Goal: Information Seeking & Learning: Learn about a topic

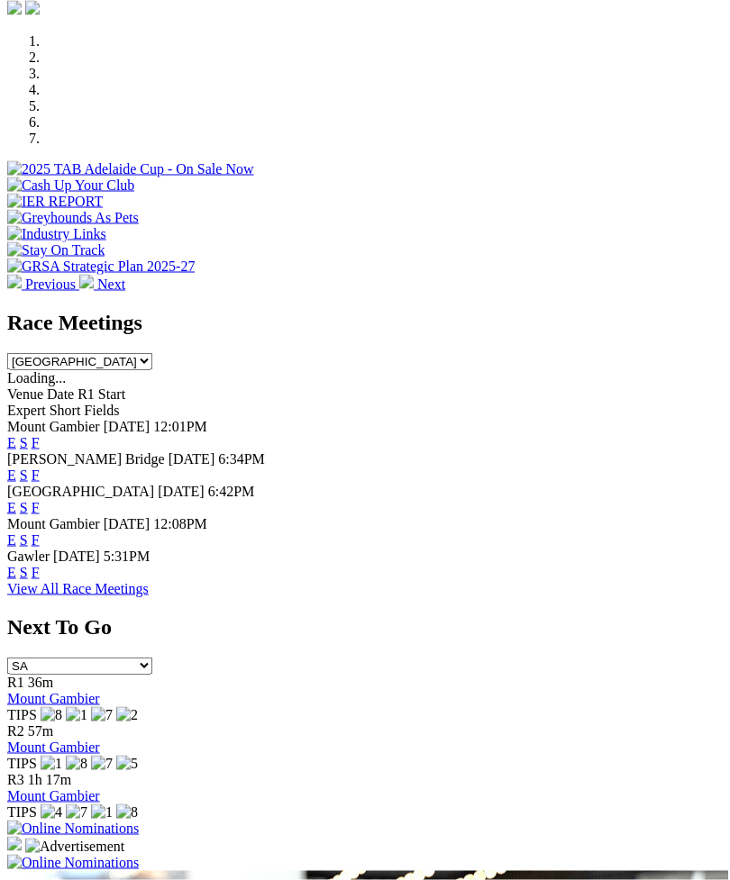
scroll to position [569, 0]
click at [40, 564] on link "F" at bounding box center [36, 571] width 8 height 15
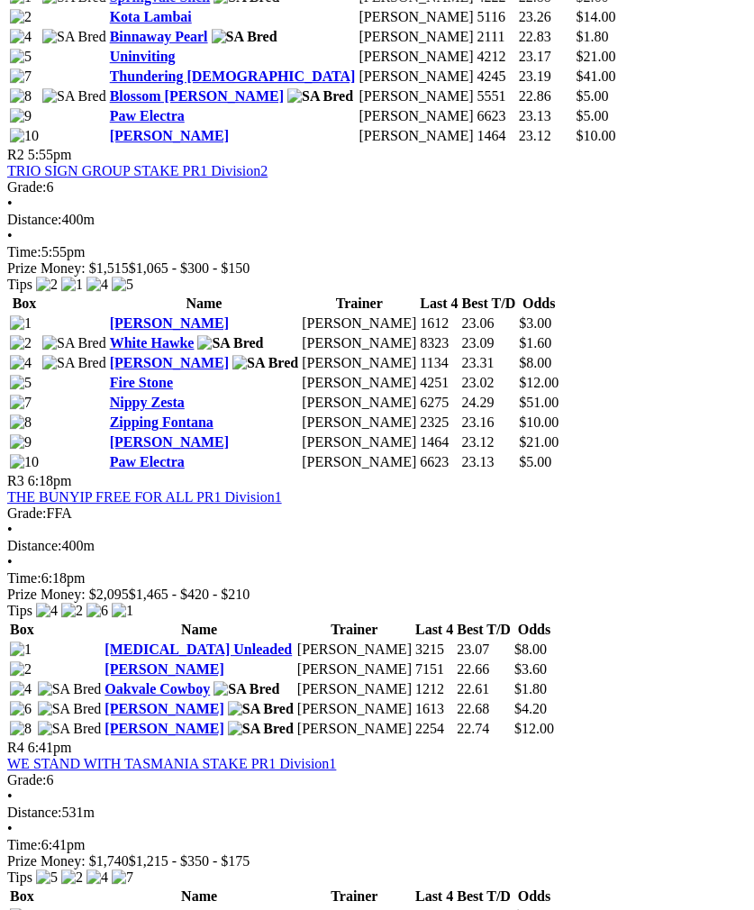
scroll to position [1128, 0]
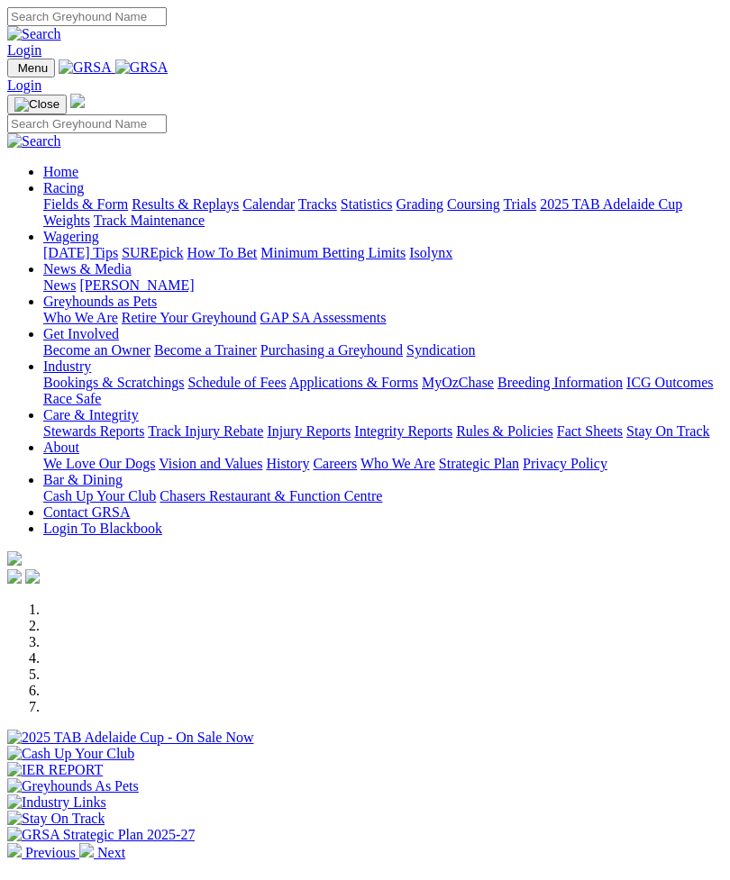
scroll to position [628, 0]
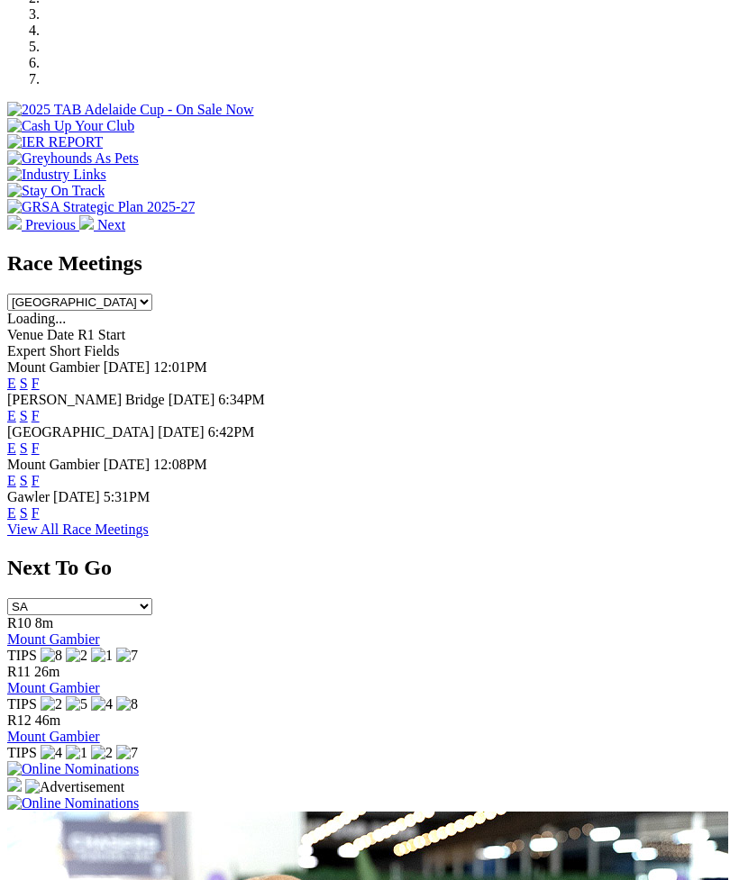
click at [40, 441] on link "F" at bounding box center [36, 448] width 8 height 15
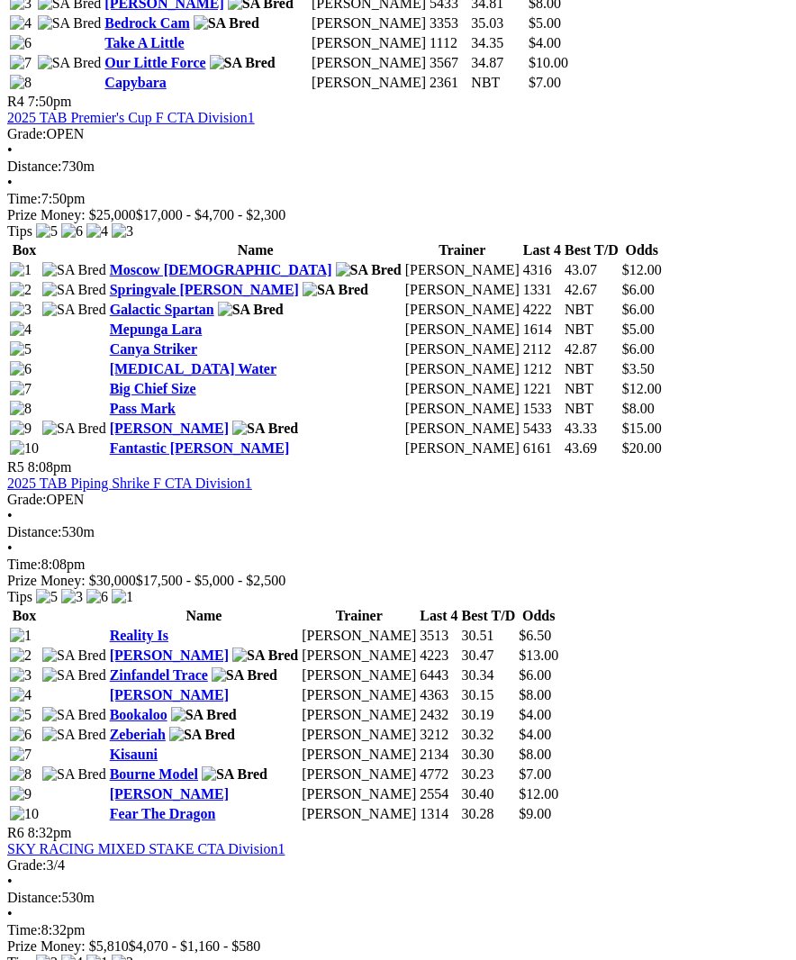
scroll to position [1819, 0]
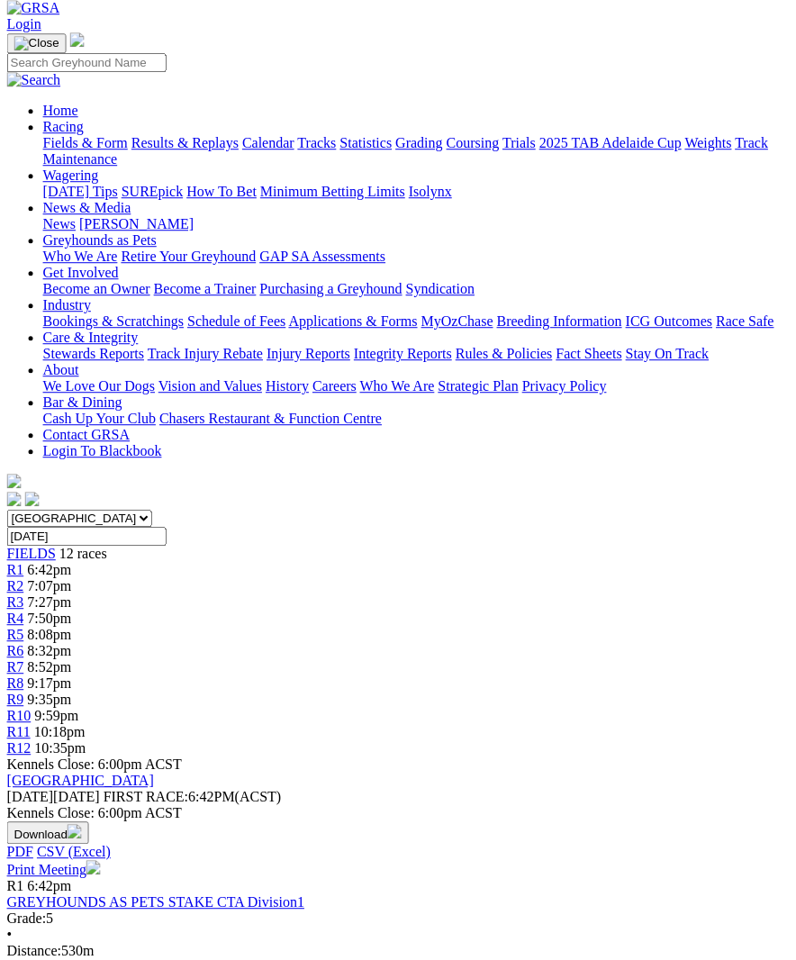
scroll to position [91, 5]
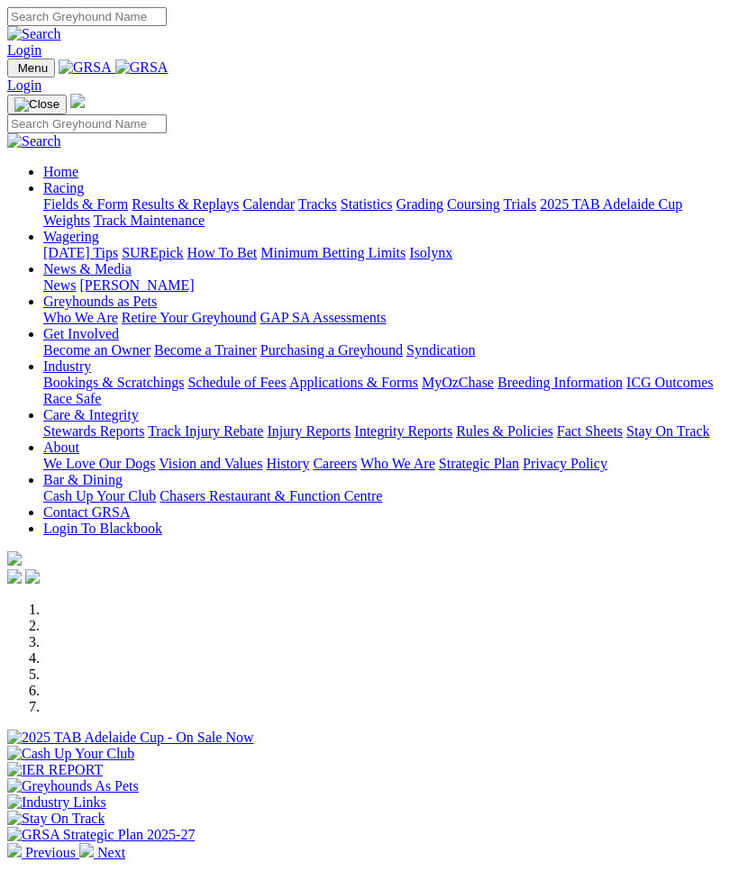
scroll to position [628, 0]
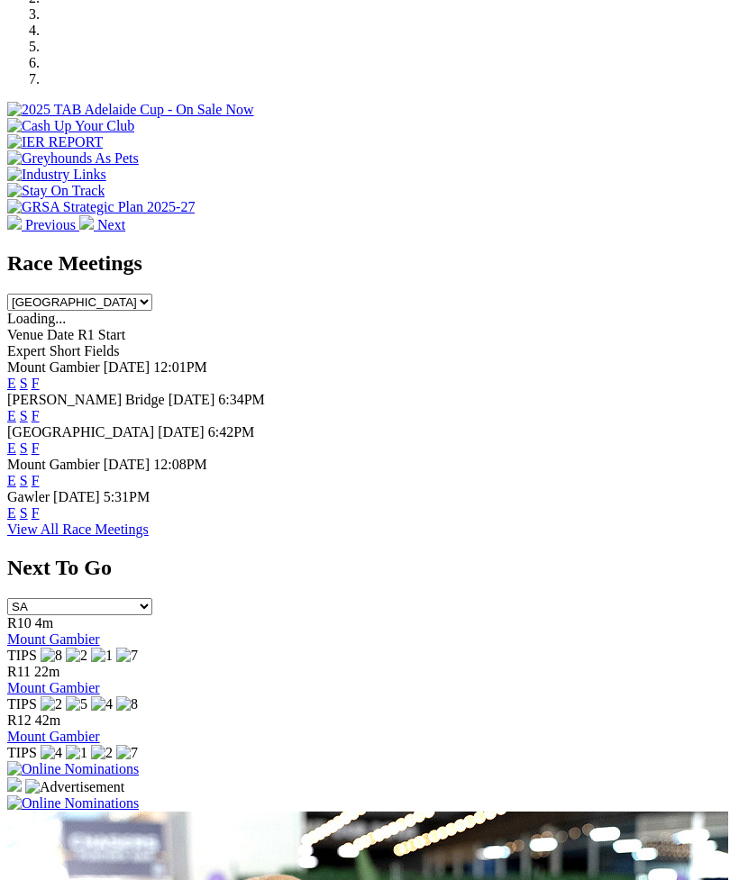
click at [40, 408] on link "F" at bounding box center [36, 415] width 8 height 15
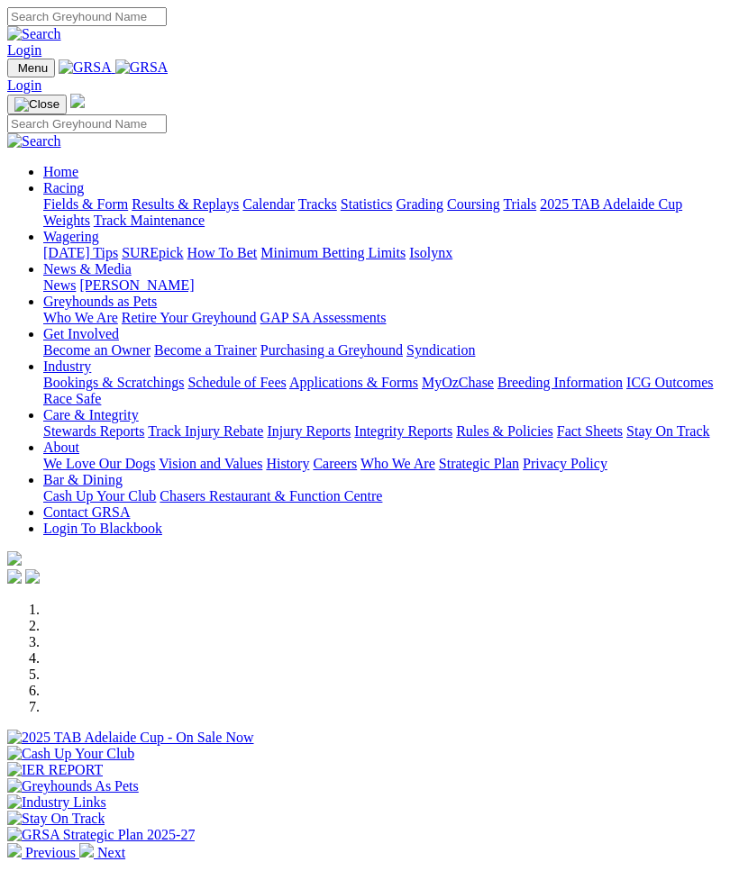
scroll to position [628, 0]
